Goal: Check status

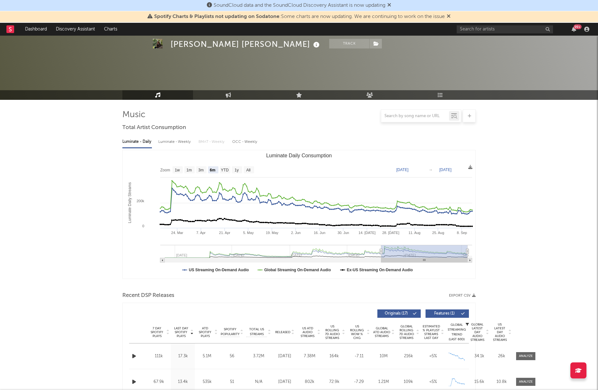
select select "6m"
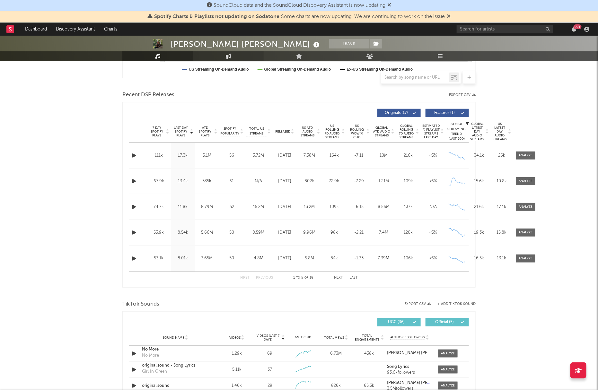
click at [229, 58] on icon at bounding box center [228, 56] width 5 height 5
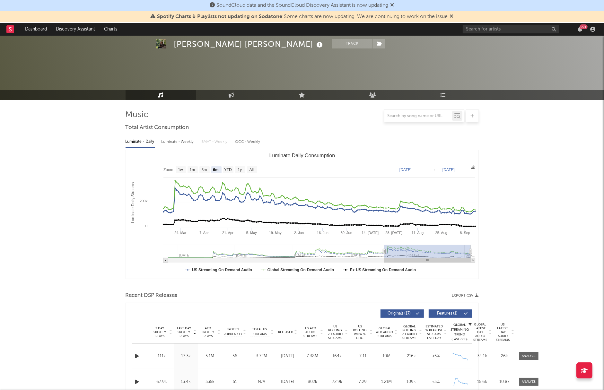
select select "1w"
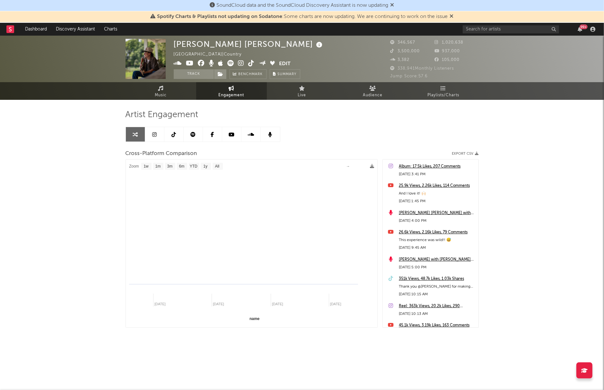
select select "1m"
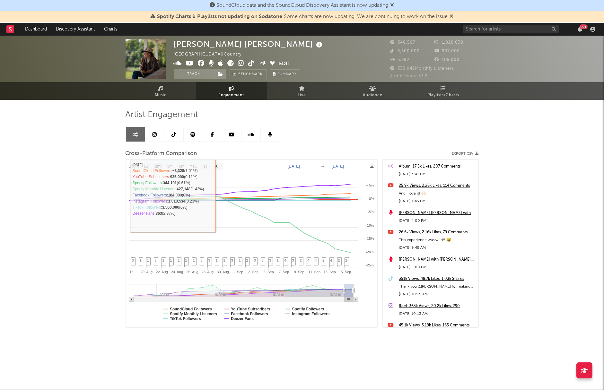
click at [300, 164] on text "[DATE]" at bounding box center [294, 166] width 12 height 4
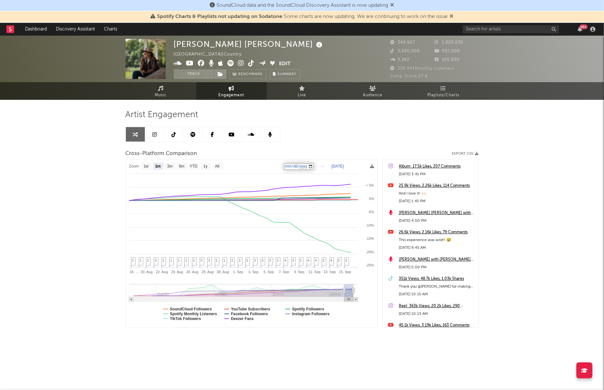
click at [313, 165] on input "[DATE]" at bounding box center [299, 166] width 30 height 6
type input "[DATE]"
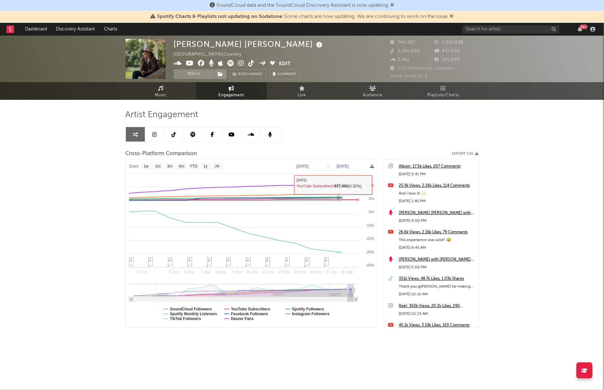
select select "1w"
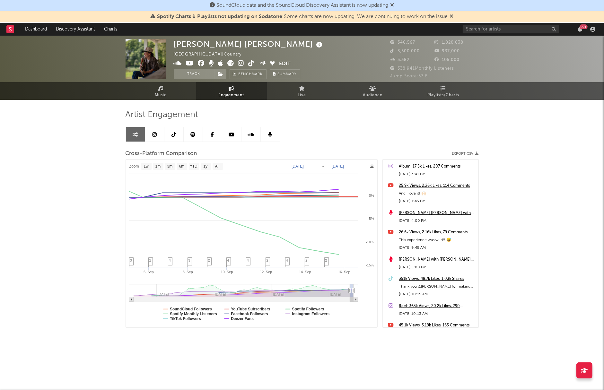
click at [79, 208] on div "[PERSON_NAME] [PERSON_NAME] [GEOGRAPHIC_DATA] | Country Edit Track Benchmark Su…" at bounding box center [302, 204] width 604 height 337
